Goal: Navigation & Orientation: Find specific page/section

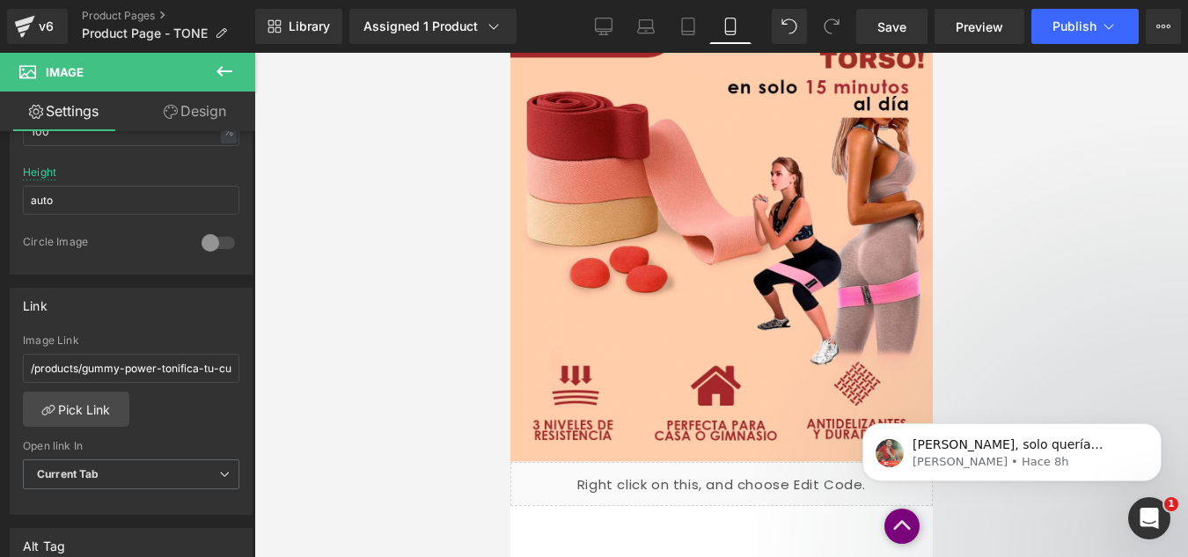
scroll to position [3, 0]
click at [46, 27] on div "v6" at bounding box center [46, 26] width 22 height 23
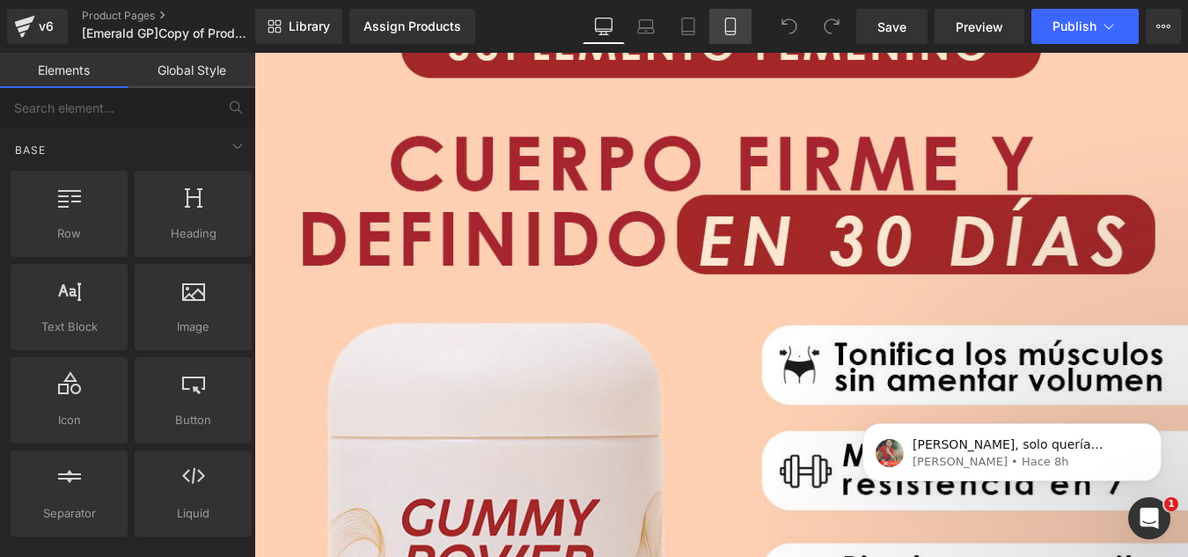
click at [735, 36] on link "Mobile" at bounding box center [730, 26] width 42 height 35
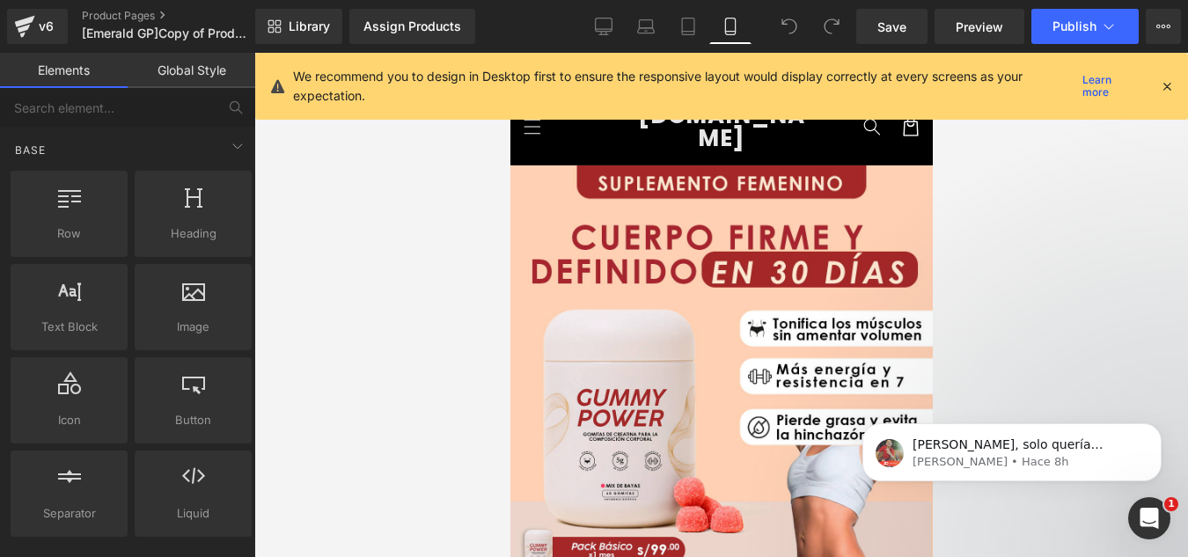
click at [1164, 86] on icon at bounding box center [1167, 86] width 16 height 16
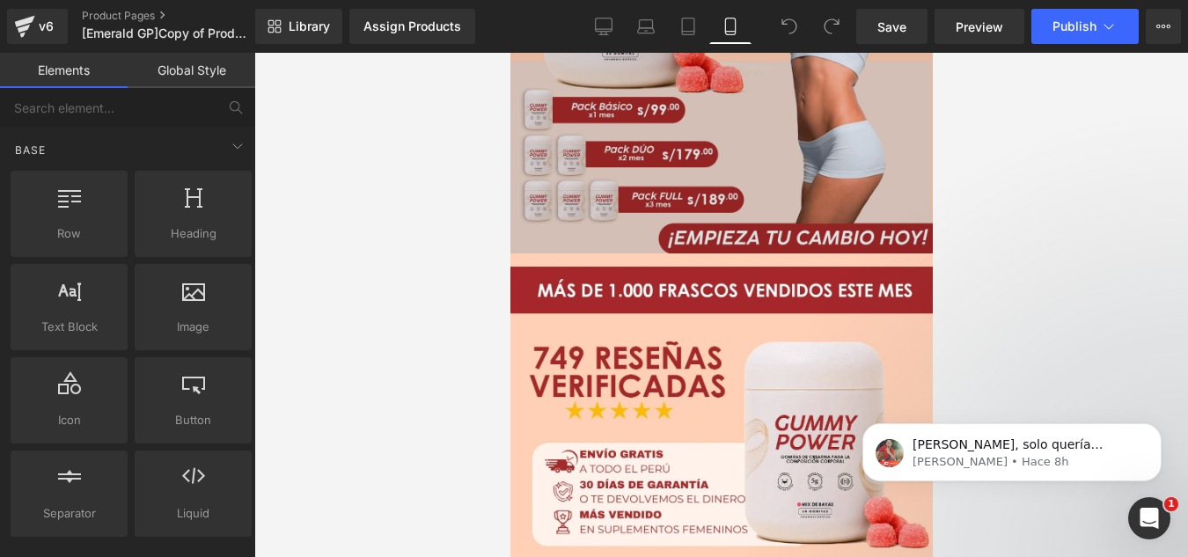
scroll to position [880, 0]
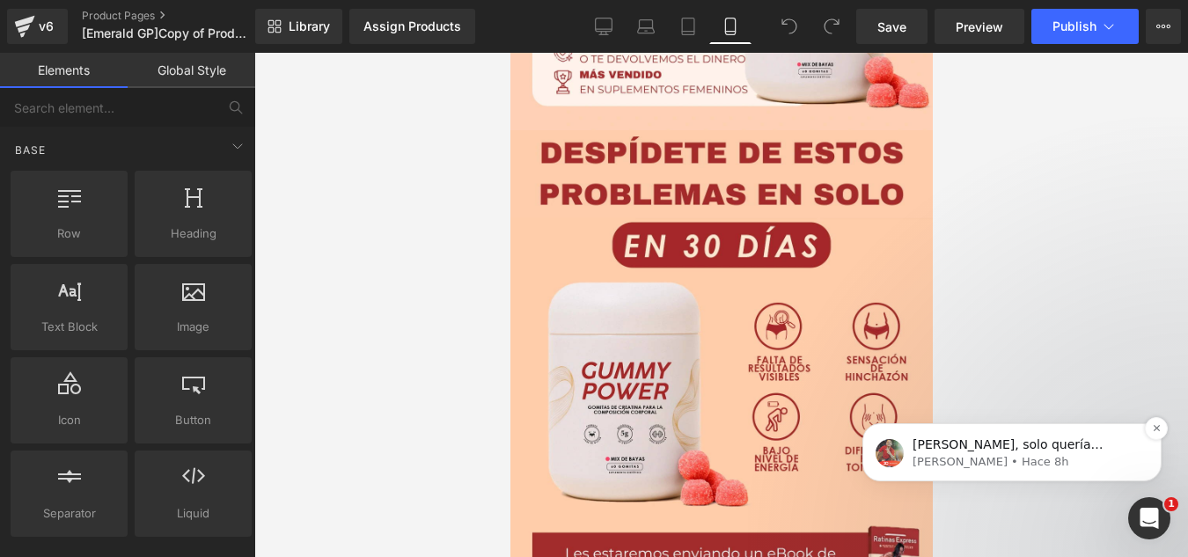
click at [1019, 460] on p "[PERSON_NAME] • Hace 8h" at bounding box center [1026, 462] width 227 height 16
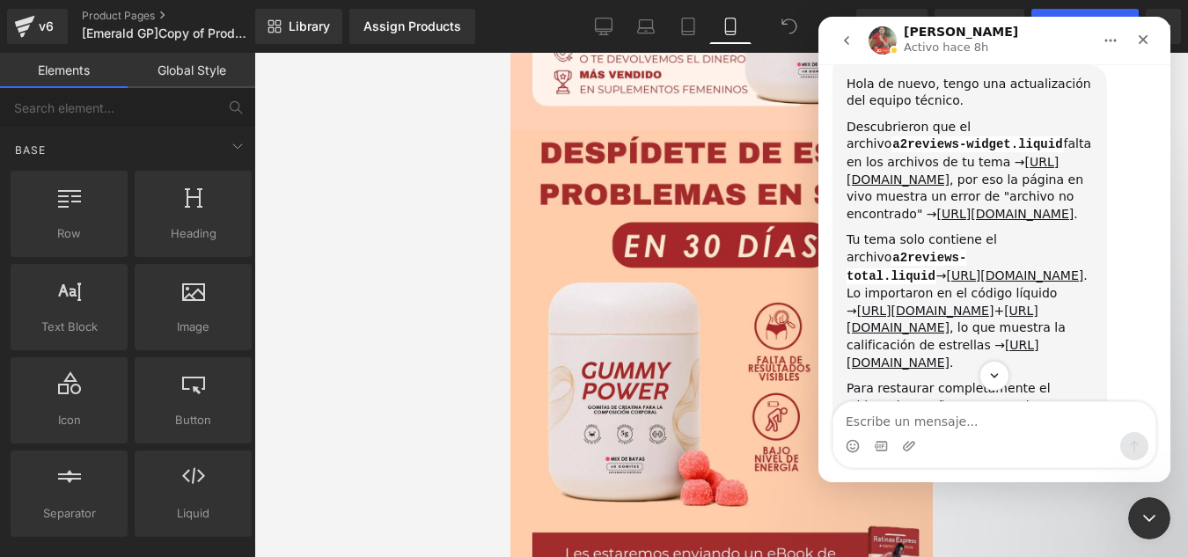
scroll to position [10708, 0]
